Goal: Communication & Community: Answer question/provide support

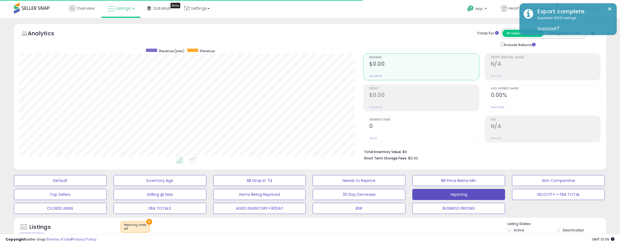
select select "**"
click at [125, 12] on link "Listings" at bounding box center [120, 8] width 35 height 17
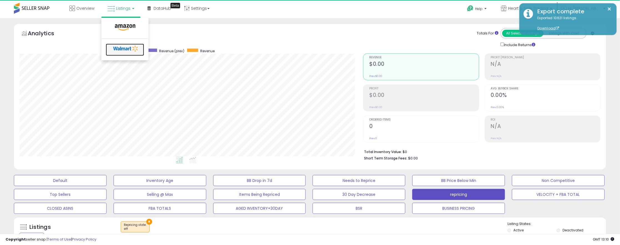
click at [123, 49] on icon at bounding box center [125, 48] width 29 height 8
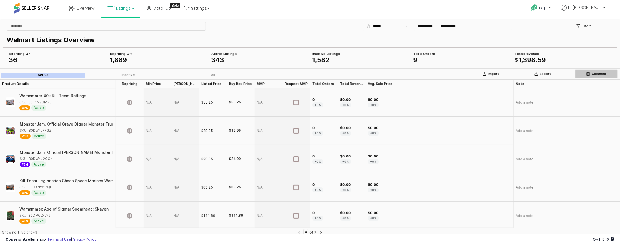
click at [597, 73] on p "Columns" at bounding box center [599, 73] width 14 height 4
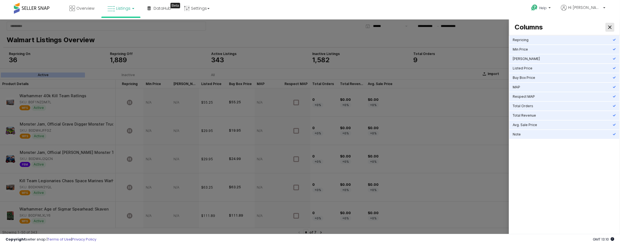
click at [608, 27] on icon "Close" at bounding box center [609, 26] width 3 height 3
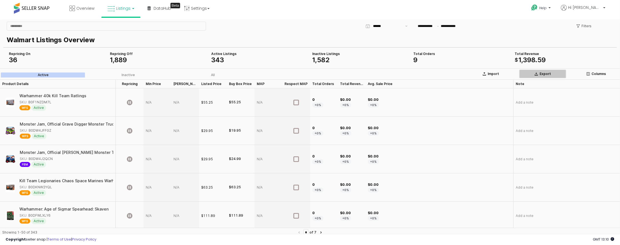
click at [542, 74] on p "Export" at bounding box center [545, 73] width 11 height 4
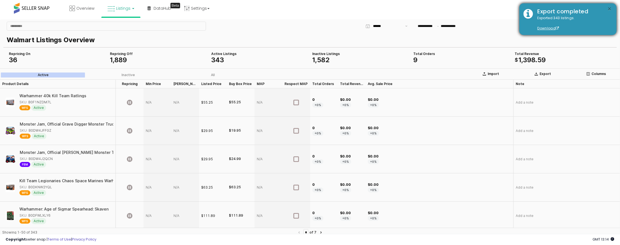
click at [609, 9] on button "×" at bounding box center [610, 9] width 4 height 7
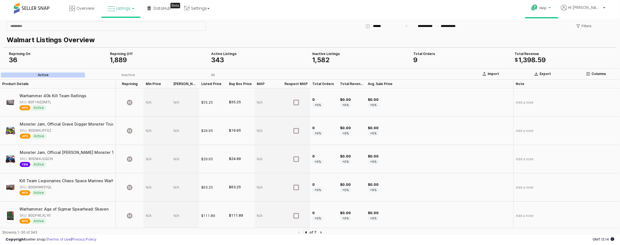
click at [551, 8] on b at bounding box center [550, 9] width 2 height 4
click at [555, 26] on link "Contact Support" at bounding box center [547, 28] width 30 height 5
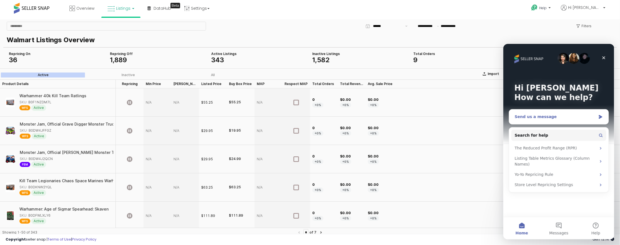
click at [556, 116] on div "Send us a message" at bounding box center [554, 117] width 81 height 6
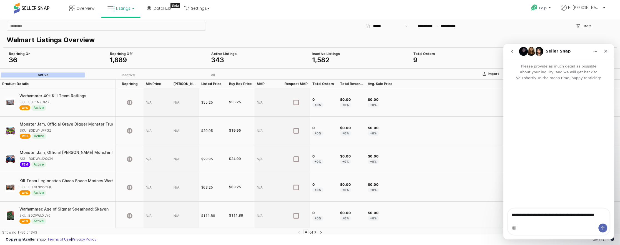
click at [574, 217] on textarea "**********" at bounding box center [559, 215] width 102 height 15
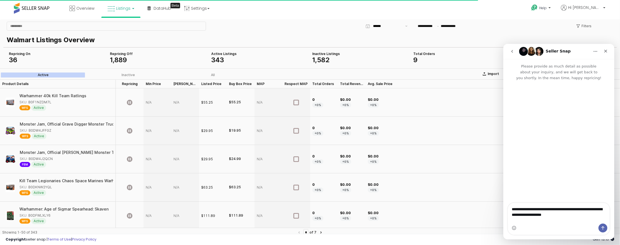
type textarea "**********"
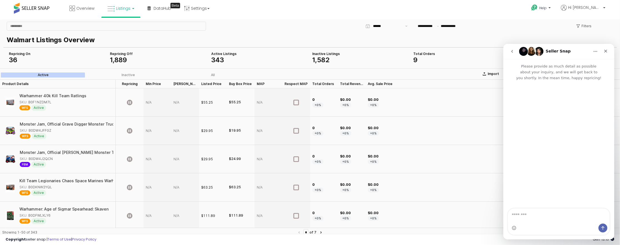
type textarea "*"
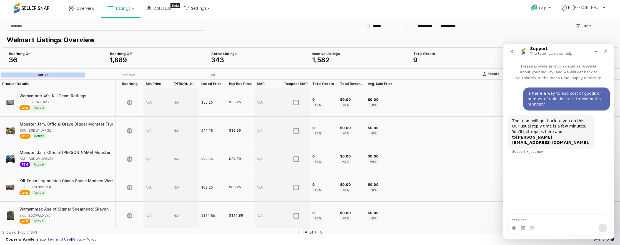
click at [543, 217] on textarea "Message…" at bounding box center [559, 218] width 102 height 9
type textarea "*********"
click at [606, 51] on icon "Close" at bounding box center [605, 51] width 4 height 4
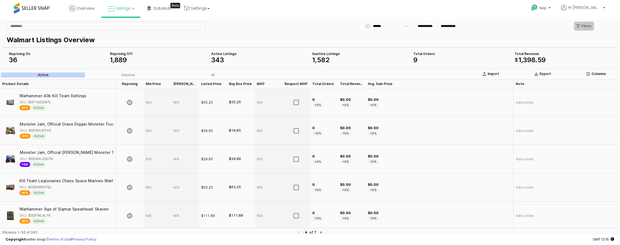
click at [585, 27] on p "Filters" at bounding box center [587, 26] width 10 height 4
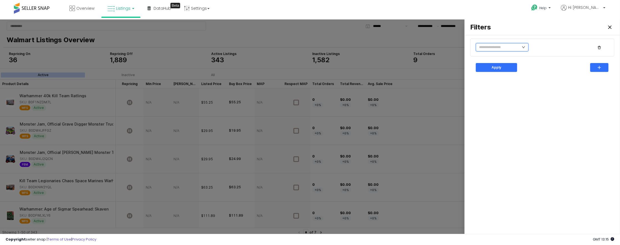
click at [523, 50] on input "text" at bounding box center [502, 47] width 53 height 8
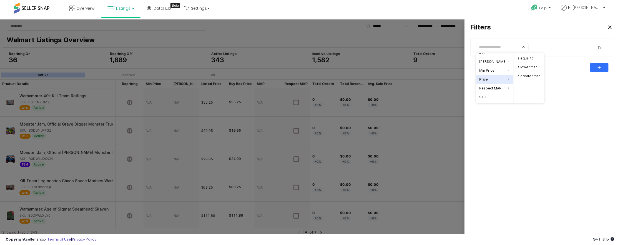
click at [516, 30] on div "Filters" at bounding box center [542, 26] width 149 height 11
click at [609, 29] on div "Close" at bounding box center [610, 27] width 8 height 8
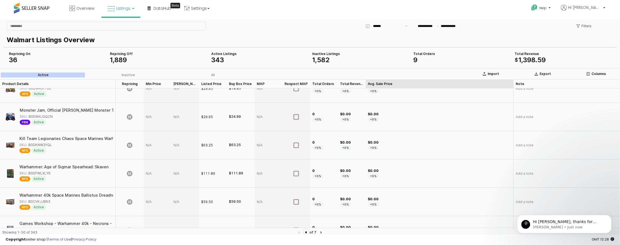
scroll to position [77, 0]
click at [553, 225] on p "Adam • Just now" at bounding box center [569, 226] width 72 height 5
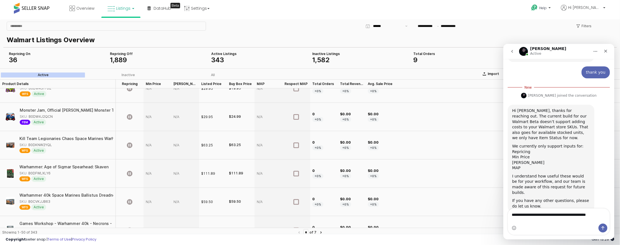
scroll to position [92, 0]
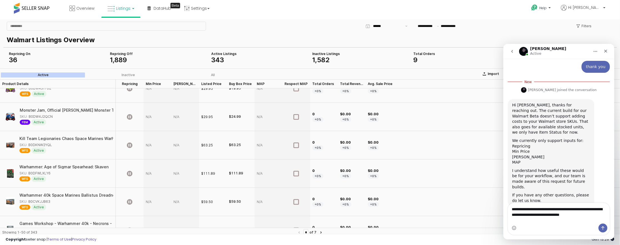
type textarea "**********"
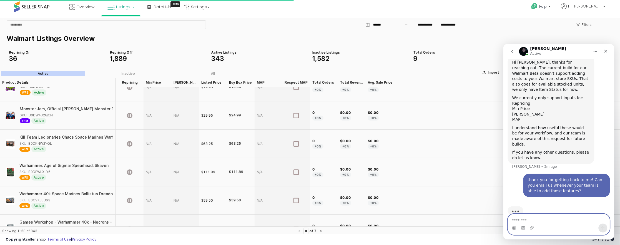
scroll to position [0, 0]
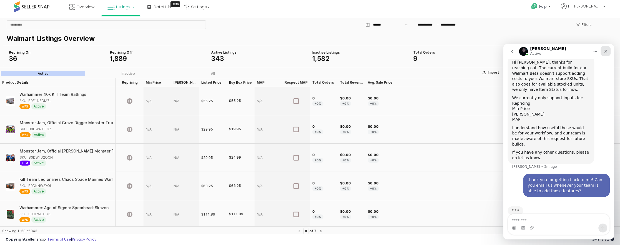
click at [604, 52] on icon "Close" at bounding box center [605, 50] width 3 height 3
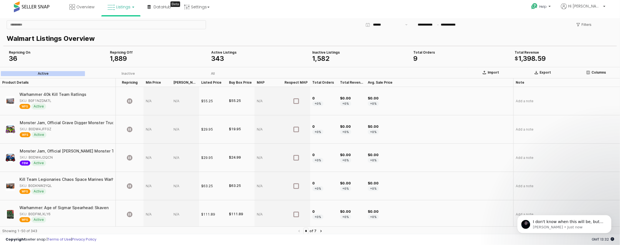
scroll to position [131, 0]
click at [558, 221] on p "I don't know when this will be, but I'll keep a personal note to do so myself i…" at bounding box center [569, 222] width 72 height 6
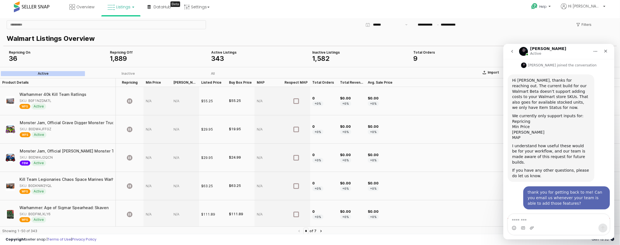
scroll to position [141, 0]
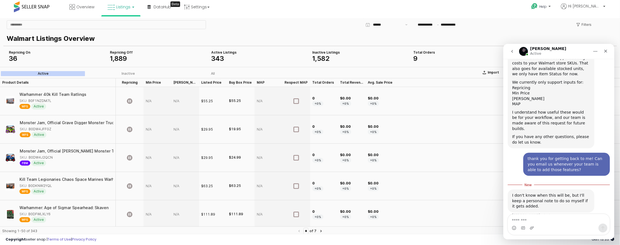
click at [564, 219] on textarea "Message…" at bounding box center [559, 218] width 102 height 9
type textarea "*"
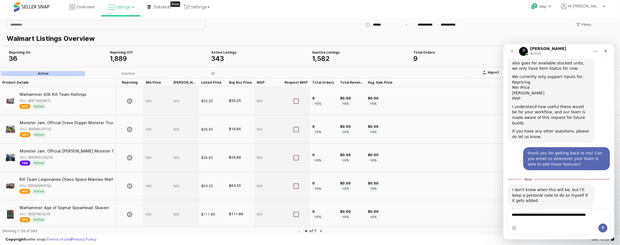
type textarea "**********"
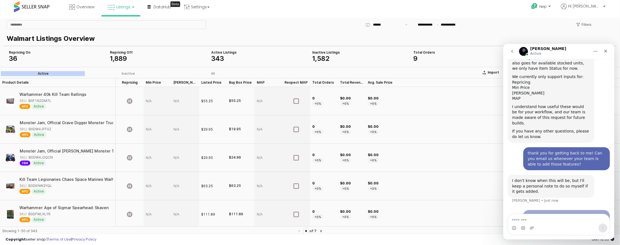
scroll to position [154, 0]
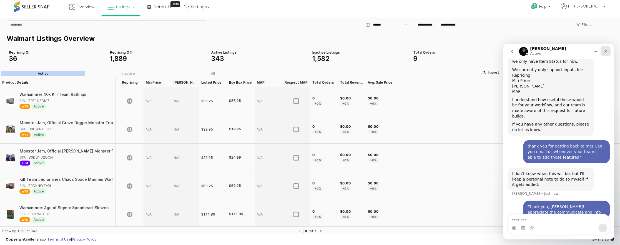
drag, startPoint x: 603, startPoint y: 51, endPoint x: 1107, endPoint y: 77, distance: 504.3
click at [603, 51] on icon "Close" at bounding box center [605, 51] width 4 height 4
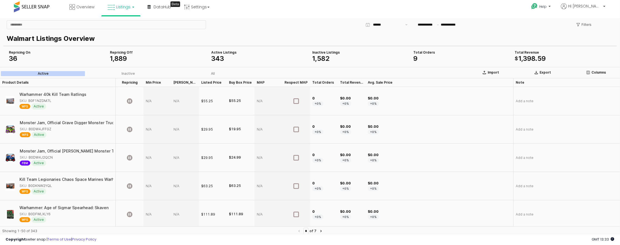
scroll to position [0, 0]
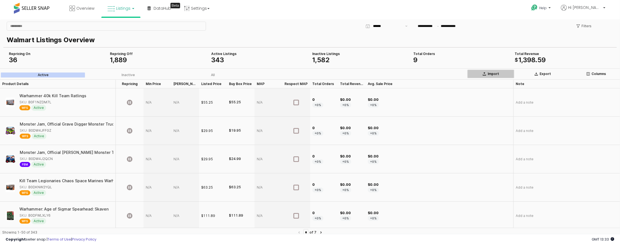
click at [496, 76] on button "Import" at bounding box center [490, 73] width 47 height 9
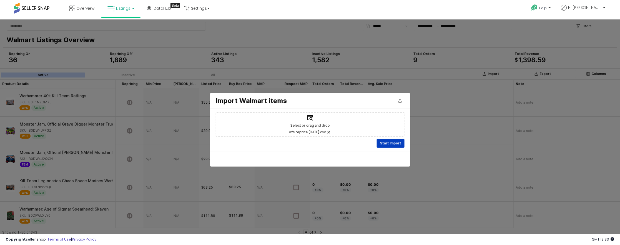
click at [391, 144] on p "Start Import" at bounding box center [390, 143] width 21 height 4
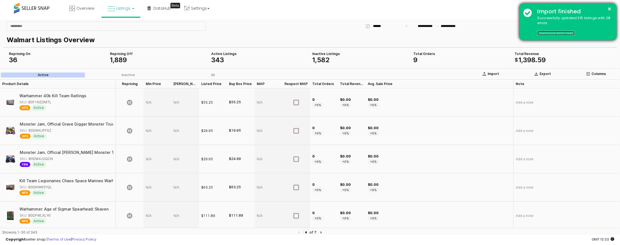
click at [554, 34] on link "Download error log" at bounding box center [556, 33] width 37 height 5
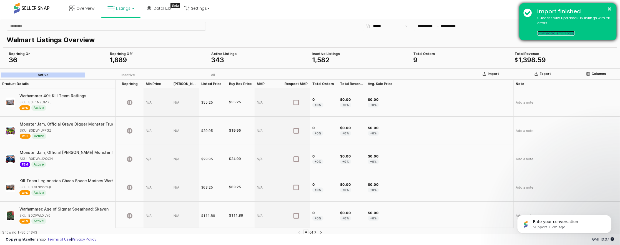
scroll to position [1, 0]
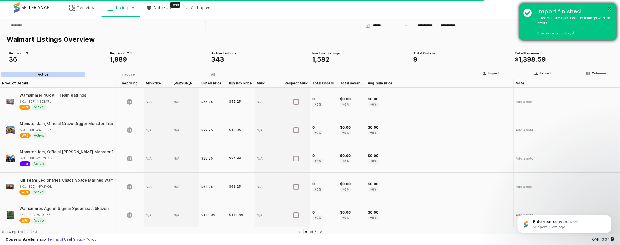
click at [610, 8] on button "×" at bounding box center [610, 9] width 4 height 7
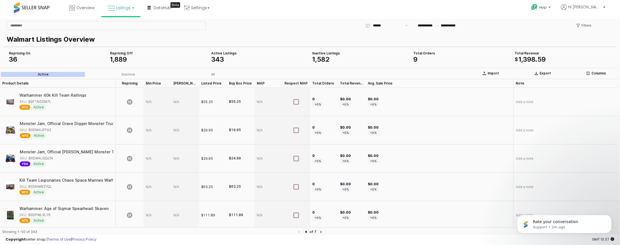
scroll to position [0, 0]
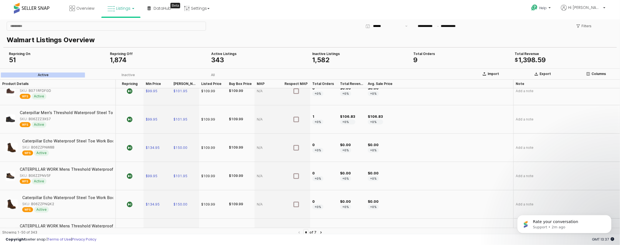
scroll to position [1129, 0]
click at [579, 225] on p "Support • 2m ago" at bounding box center [569, 226] width 72 height 5
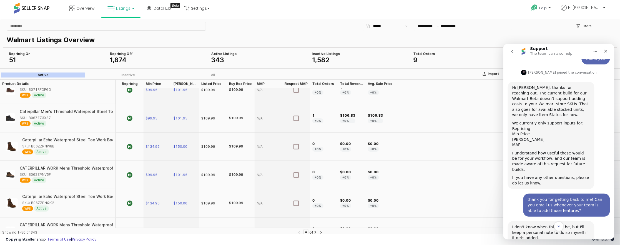
scroll to position [187, 0]
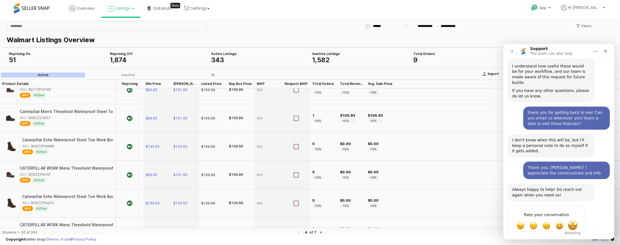
click at [574, 220] on span "Amazing" at bounding box center [573, 225] width 10 height 10
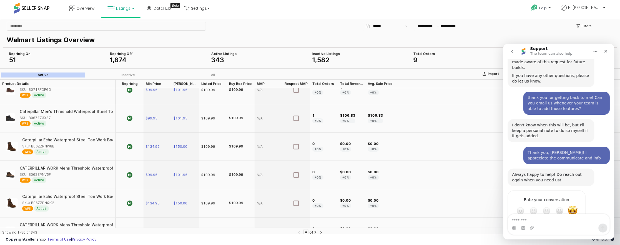
scroll to position [246, 0]
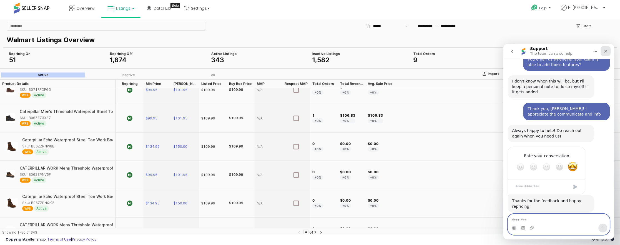
click at [606, 50] on icon "Close" at bounding box center [605, 50] width 3 height 3
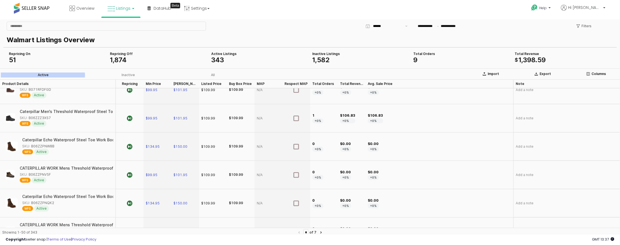
scroll to position [1, 0]
click at [125, 9] on span "Listings" at bounding box center [123, 8] width 14 height 6
click at [128, 29] on icon at bounding box center [125, 26] width 24 height 7
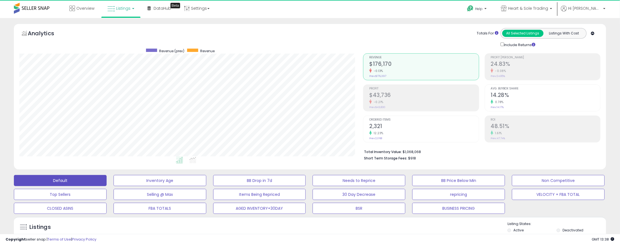
scroll to position [114, 344]
